Goal: Information Seeking & Learning: Learn about a topic

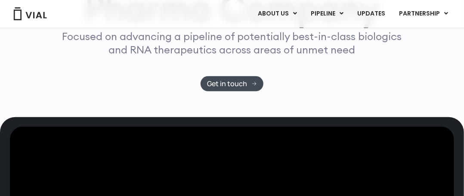
scroll to position [253, 0]
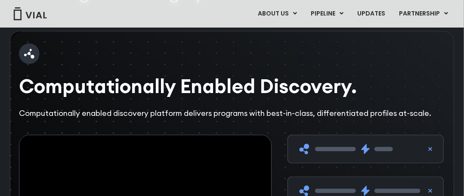
scroll to position [1261, 0]
